Goal: Find specific page/section: Find specific page/section

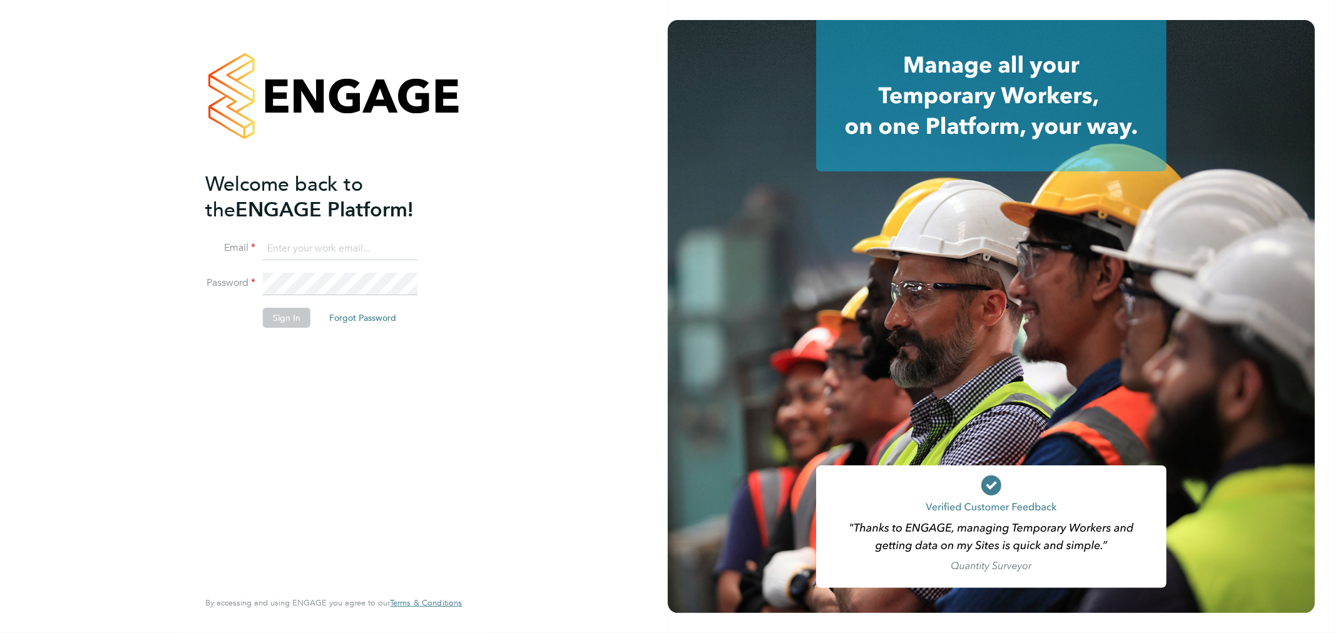
click at [383, 240] on input at bounding box center [340, 249] width 155 height 23
type input "rhyscook@buildingcareersuk.com"
click at [305, 316] on button "Sign In" at bounding box center [287, 318] width 48 height 20
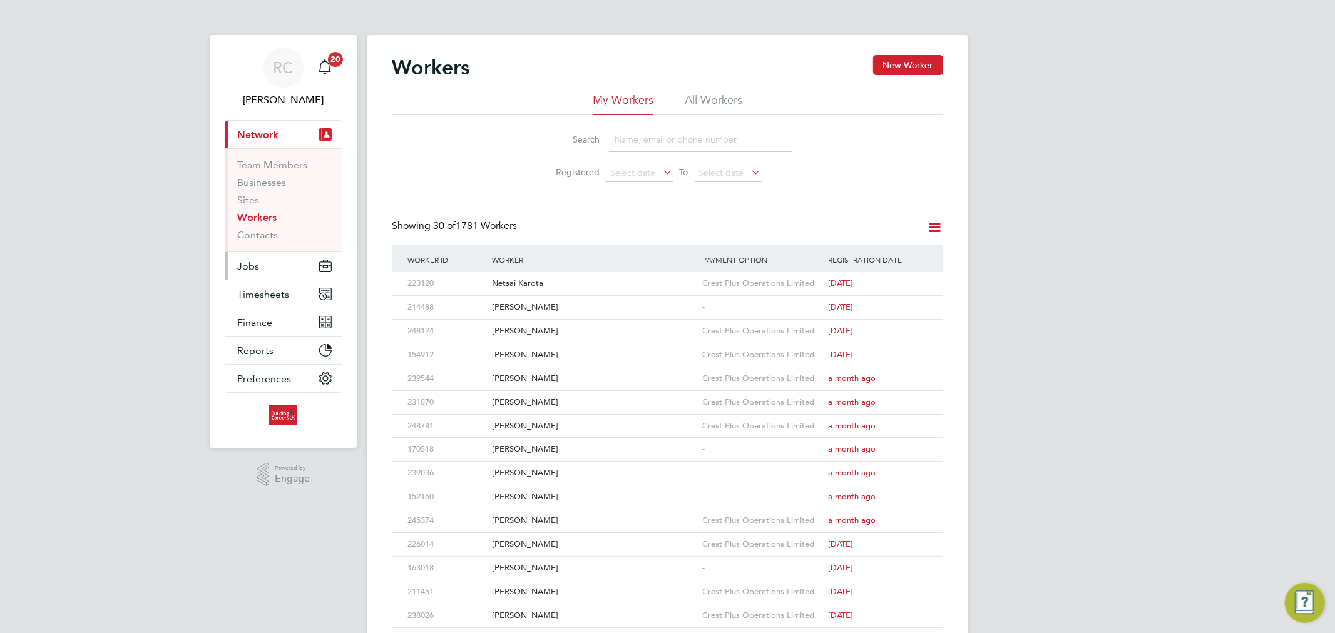
click at [308, 255] on button "Jobs" at bounding box center [283, 266] width 116 height 28
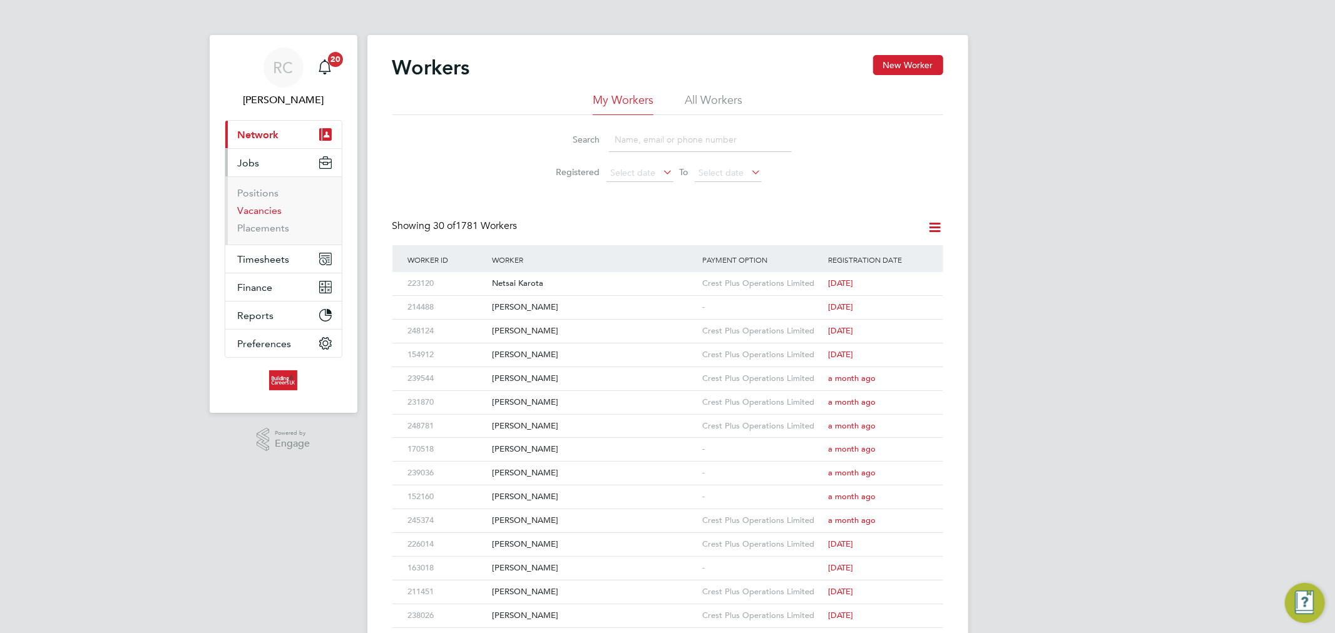
click at [272, 214] on link "Vacancies" at bounding box center [260, 211] width 44 height 12
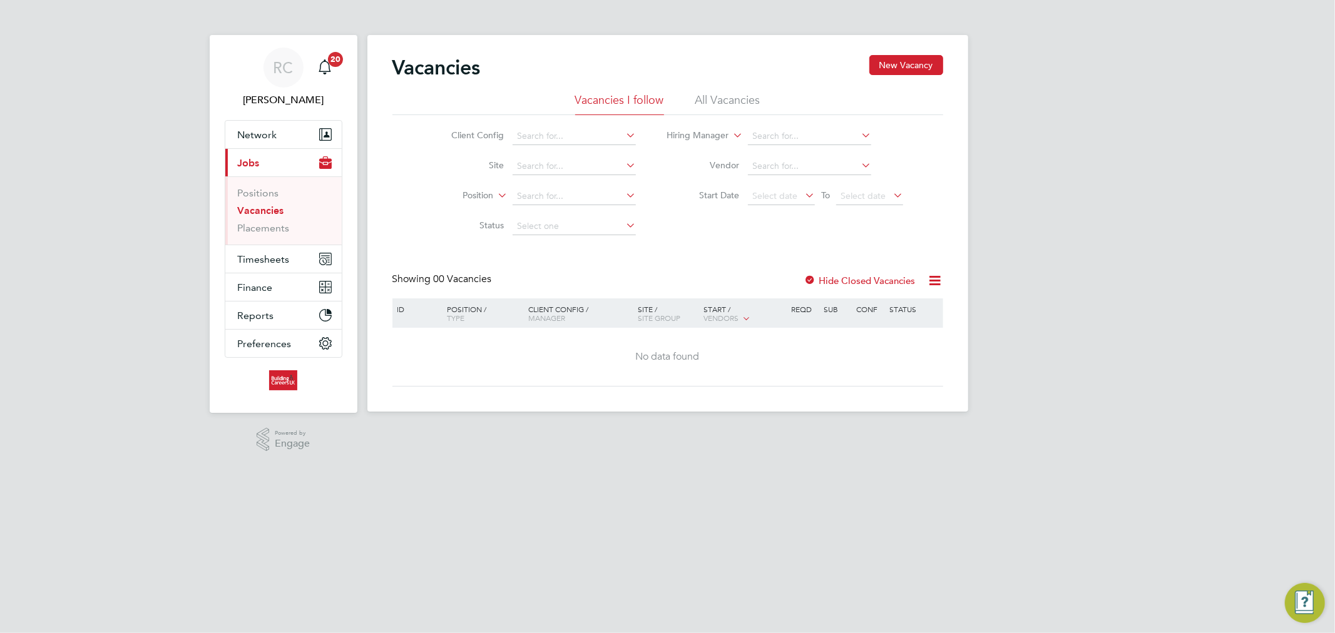
click at [714, 109] on li "All Vacancies" at bounding box center [727, 104] width 65 height 23
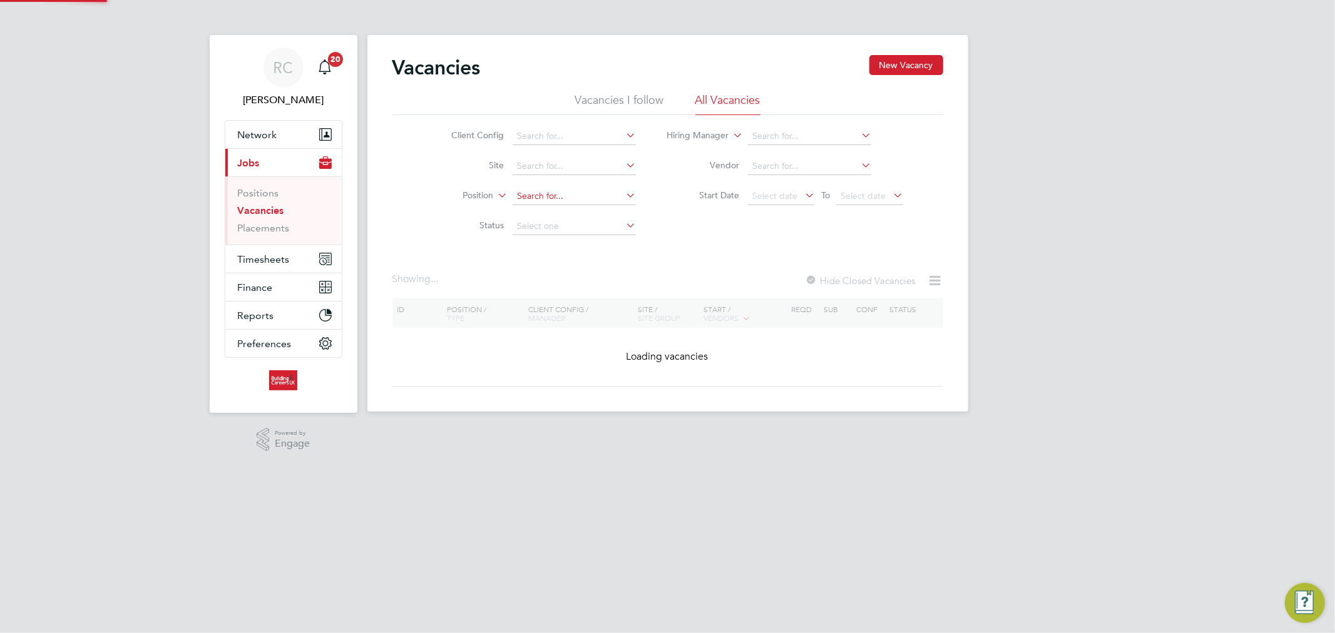
click at [559, 204] on div "Vacancies New Vacancy Vacancies I follow All Vacancies Client Config Site Posit…" at bounding box center [667, 223] width 601 height 377
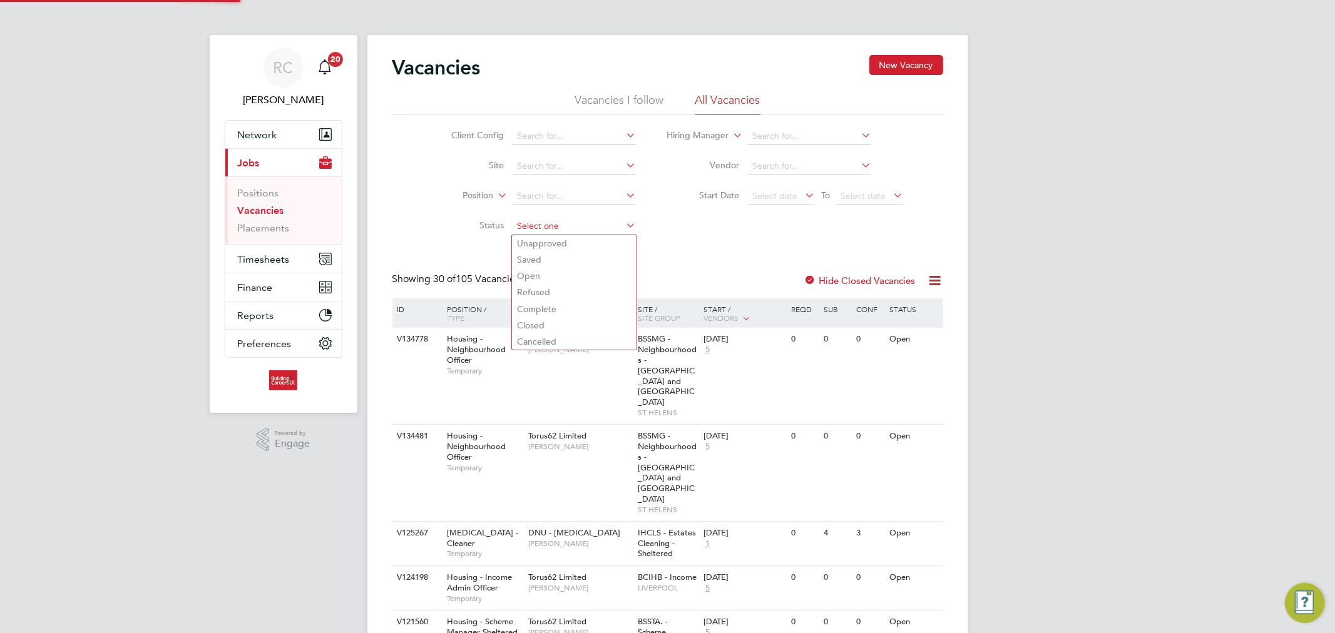
click at [556, 222] on input at bounding box center [574, 227] width 123 height 18
click at [549, 237] on li "Unapproved" at bounding box center [574, 243] width 125 height 16
type input "Unapproved"
